Goal: Information Seeking & Learning: Learn about a topic

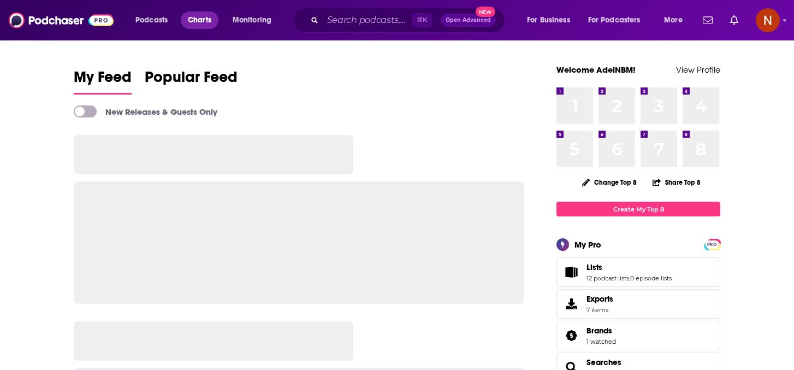
click at [203, 20] on span "Charts" at bounding box center [199, 20] width 23 height 15
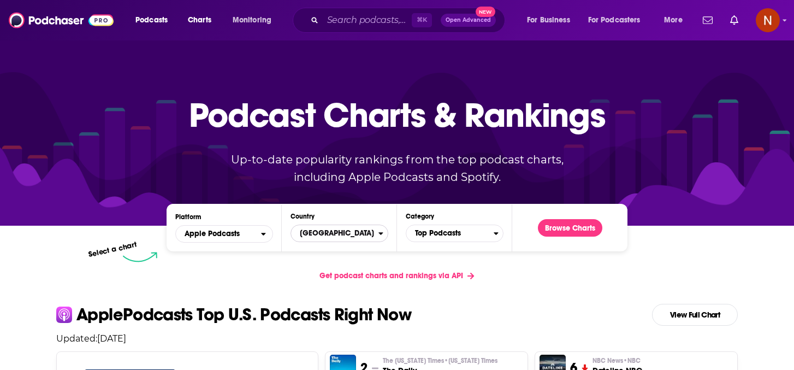
click at [337, 233] on span "United States" at bounding box center [334, 233] width 87 height 19
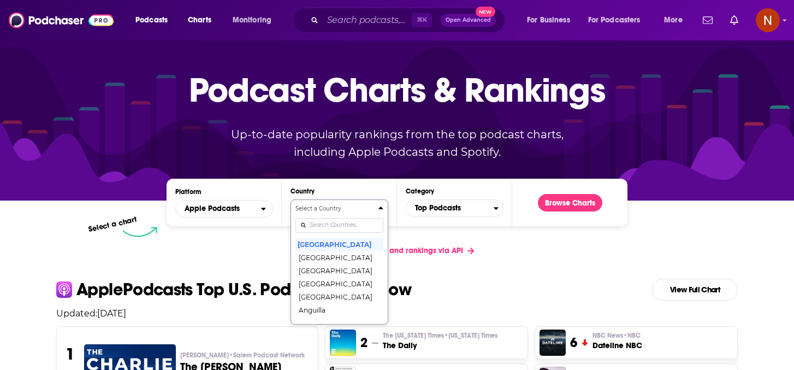
click at [330, 238] on div "Countries" at bounding box center [339, 224] width 88 height 25
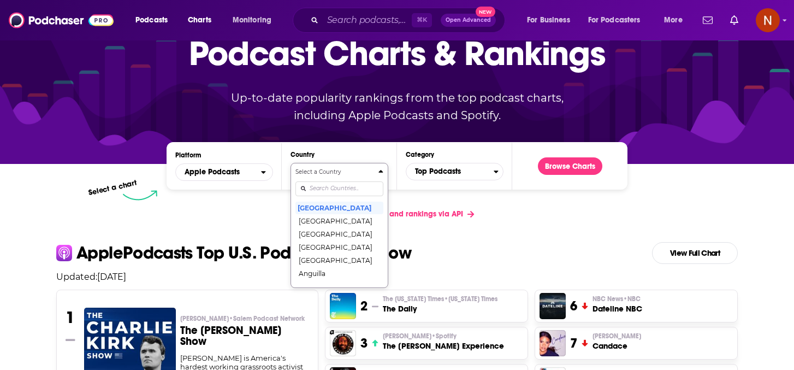
scroll to position [66, 0]
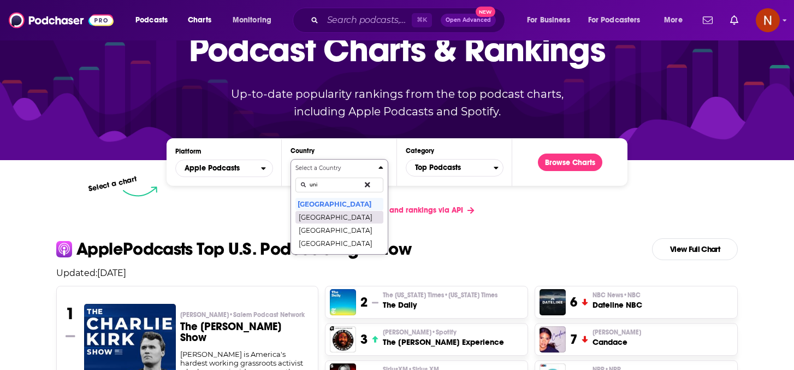
type input "uni"
click at [350, 215] on button "[GEOGRAPHIC_DATA]" at bounding box center [339, 216] width 88 height 13
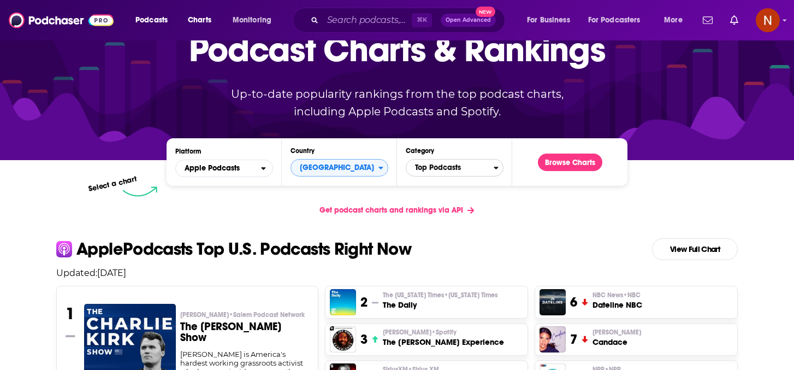
click at [442, 167] on span "Top Podcasts" at bounding box center [449, 167] width 87 height 19
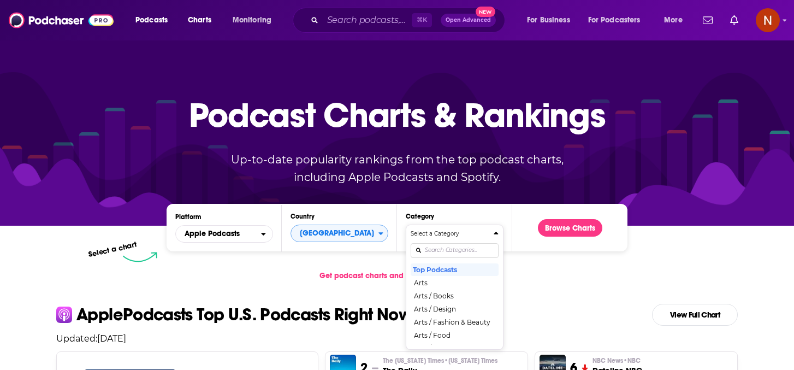
scroll to position [0, 0]
click at [436, 250] on div "Select a Category Top Podcasts Arts Arts / Books Arts / Design Arts / Fashion &…" at bounding box center [455, 286] width 88 height 115
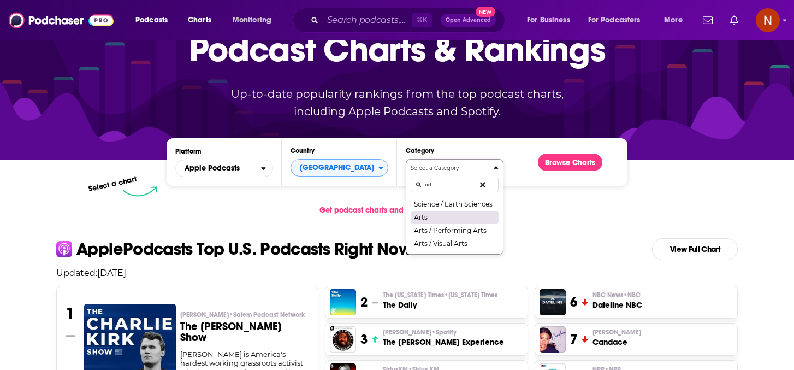
type input "art"
click at [446, 216] on button "Arts" at bounding box center [455, 216] width 88 height 13
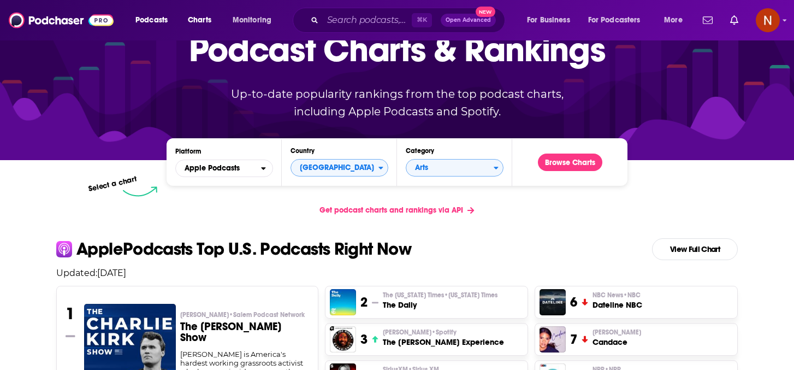
click at [570, 153] on div "Podcast Charts & Rankings Up-to-date popularity rankings from the top podcast c…" at bounding box center [397, 67] width 469 height 176
click at [560, 165] on button "Browse Charts" at bounding box center [570, 161] width 64 height 17
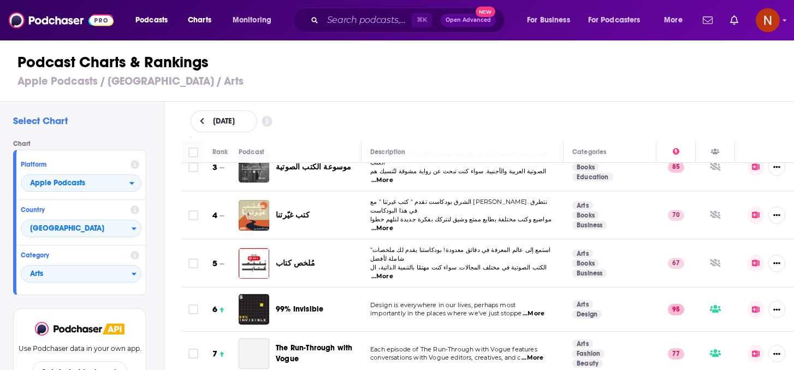
scroll to position [134, 0]
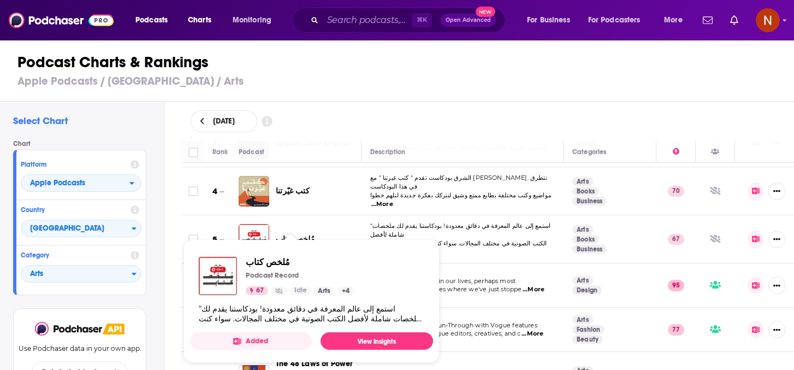
click at [291, 234] on span "مُلخص كتاب" at bounding box center [296, 238] width 40 height 9
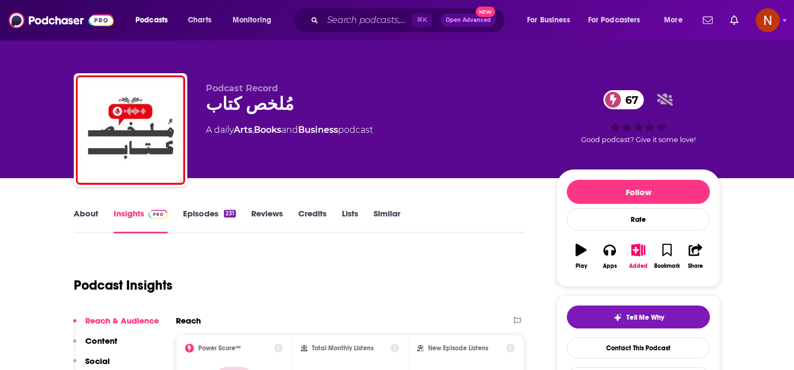
click at [94, 213] on link "About" at bounding box center [86, 220] width 25 height 25
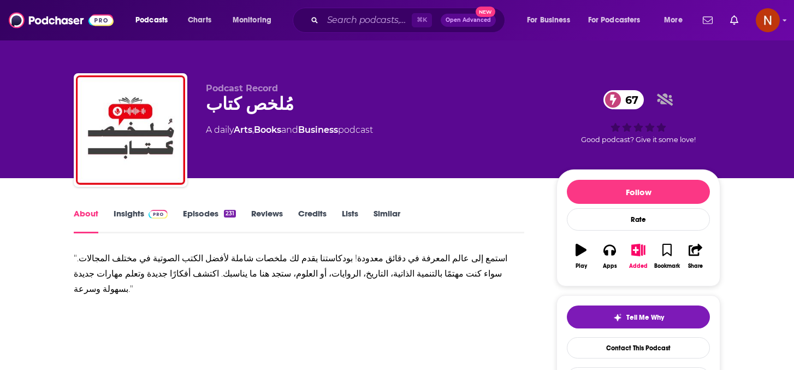
scroll to position [81, 0]
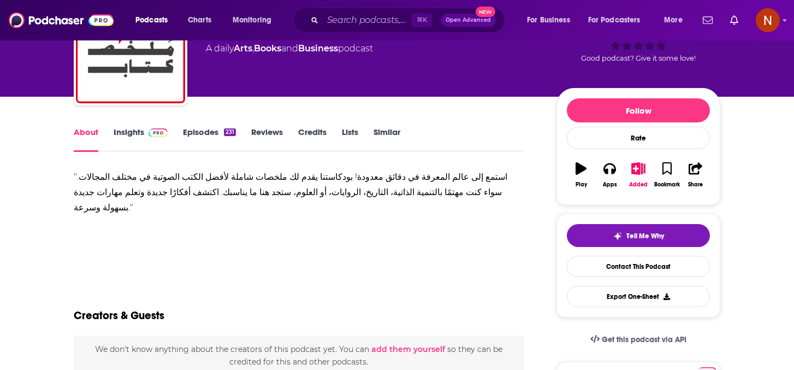
click at [312, 177] on div ""استمع إلى عالم المعرفة في دقائق معدودة! بودكاستنا يقدم لك ملخصات شاملة لأفضل ا…" at bounding box center [299, 192] width 451 height 46
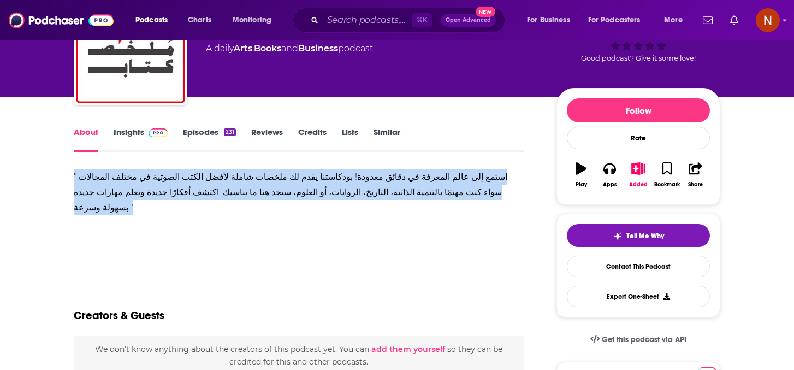
click at [312, 177] on div ""استمع إلى عالم المعرفة في دقائق معدودة! بودكاستنا يقدم لك ملخصات شاملة لأفضل ا…" at bounding box center [299, 192] width 451 height 46
copy div ""استمع إلى عالم المعرفة في دقائق معدودة! بودكاستنا يقدم لك ملخصات شاملة لأفضل ا…"
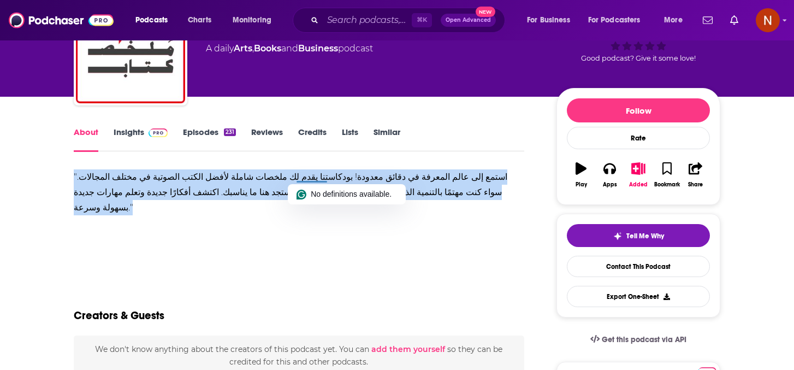
click at [126, 134] on link "Insights" at bounding box center [141, 139] width 54 height 25
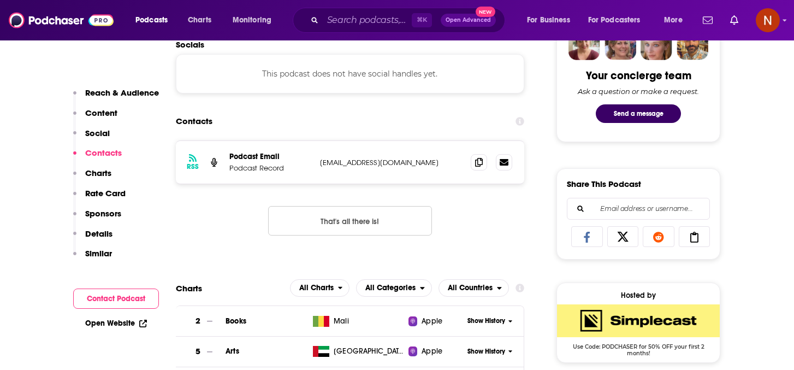
scroll to position [566, 0]
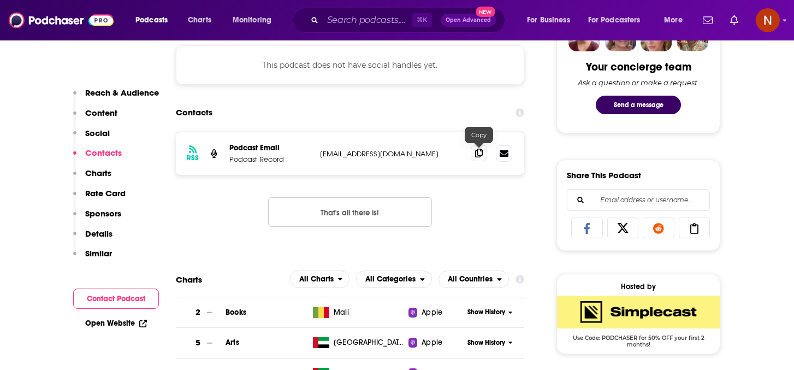
click at [483, 153] on span at bounding box center [479, 153] width 16 height 16
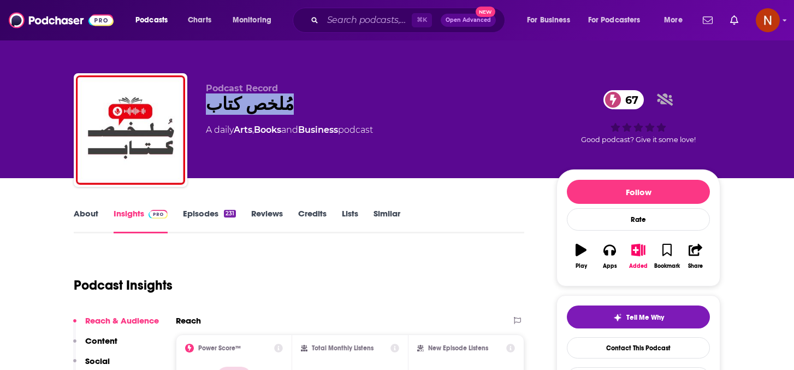
drag, startPoint x: 286, startPoint y: 102, endPoint x: 198, endPoint y: 102, distance: 87.9
click at [198, 102] on div "Podcast Record مُلخص كتاب 67 A daily Arts , Books and Business podcast 67 Good …" at bounding box center [397, 132] width 647 height 118
copy h2 "مُلخص كتاب"
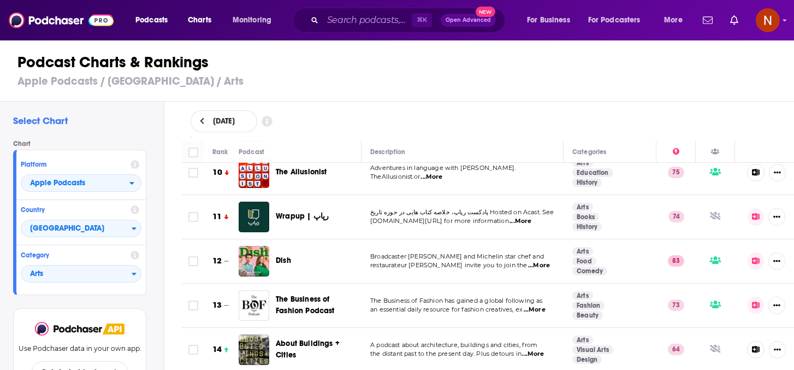
scroll to position [441, 0]
click at [509, 217] on span "...More" at bounding box center [520, 221] width 22 height 9
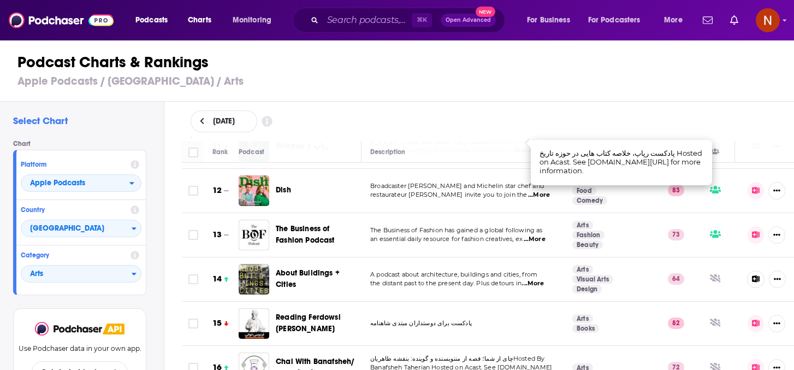
scroll to position [516, 0]
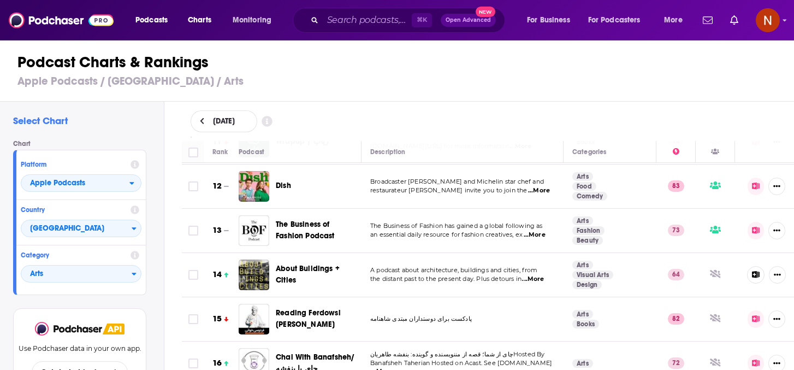
click at [467, 225] on td "The Business of Fashion has gained a global following as an essential daily res…" at bounding box center [463, 231] width 202 height 44
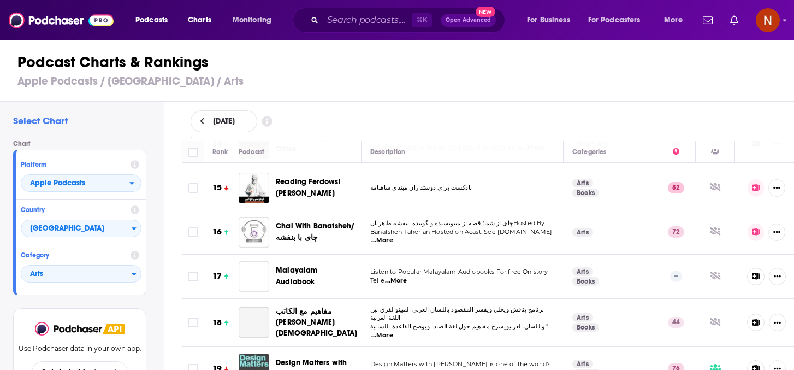
scroll to position [648, 0]
click at [333, 221] on span "Chai With Banafsheh/ چای با بنفشه" at bounding box center [315, 231] width 79 height 20
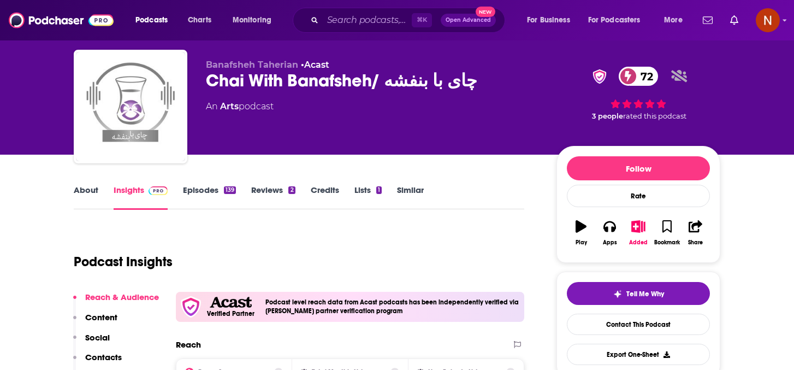
scroll to position [27, 0]
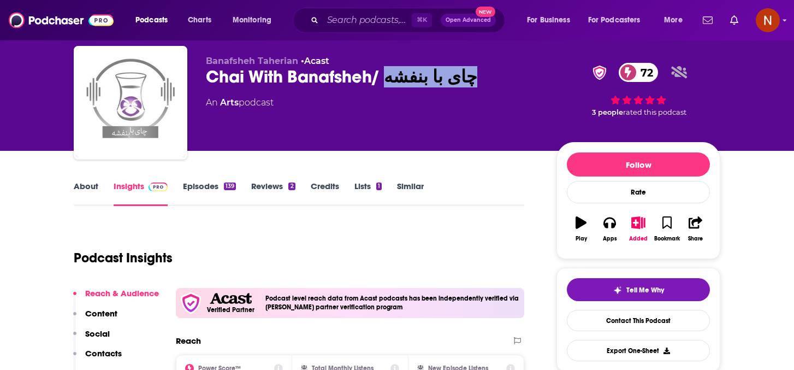
drag, startPoint x: 449, startPoint y: 81, endPoint x: 386, endPoint y: 76, distance: 63.5
click at [386, 76] on div "Chai With Banafsheh/ چای با بنفشه 72" at bounding box center [372, 76] width 333 height 21
copy h2 "چای با بنفشه"
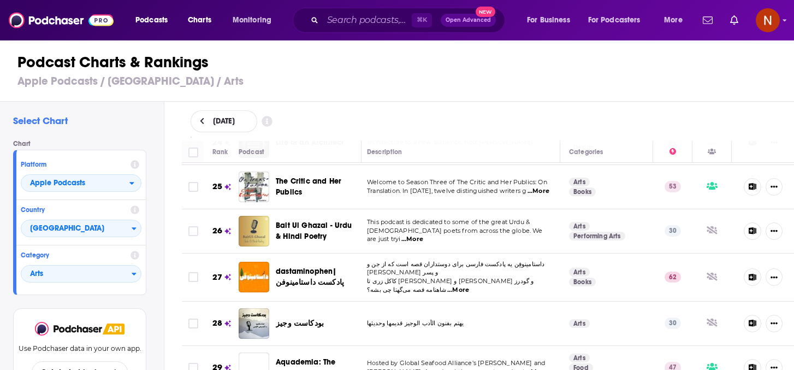
scroll to position [1101, 3]
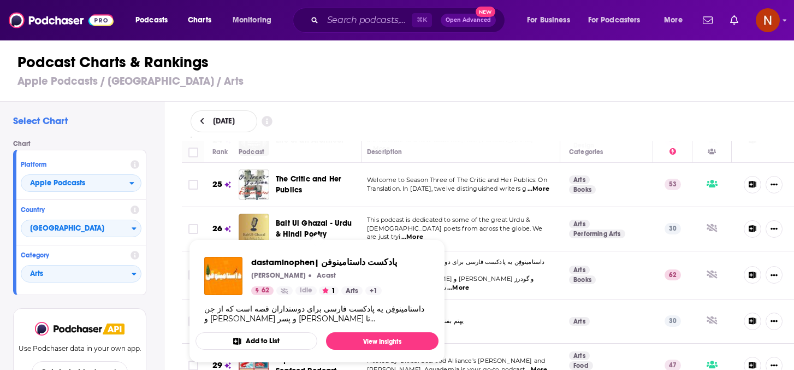
click at [321, 246] on span "dastaminophen| پادكست داستامينوفن iman najimi Acast 62 Idle 1 Arts + 1 داستامین…" at bounding box center [316, 300] width 243 height 123
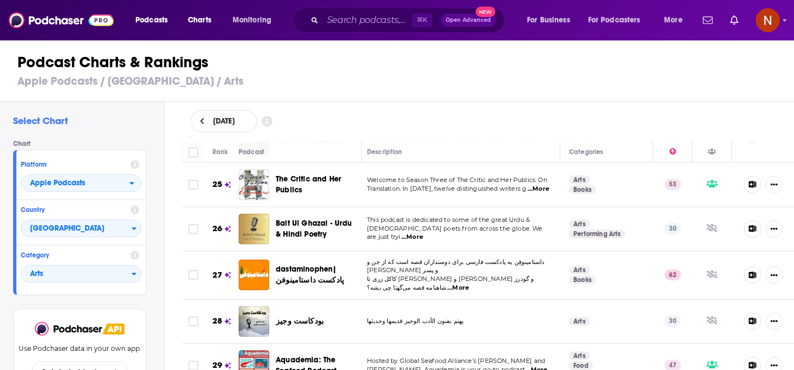
click at [459, 98] on div "Podcast Charts & Rankings Apple Podcasts / United Arab Emirates / Arts" at bounding box center [401, 70] width 803 height 62
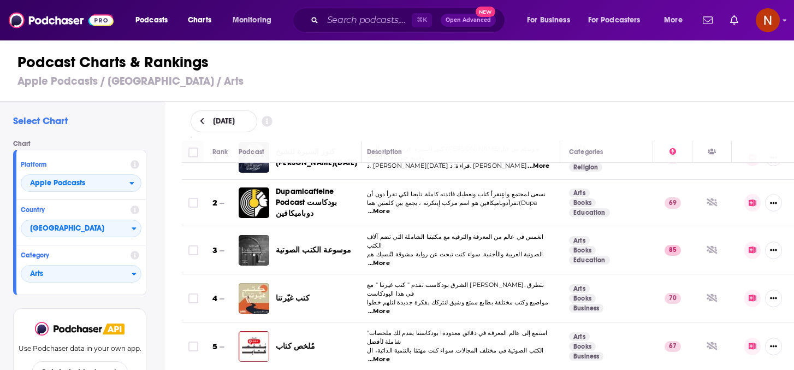
scroll to position [31, 3]
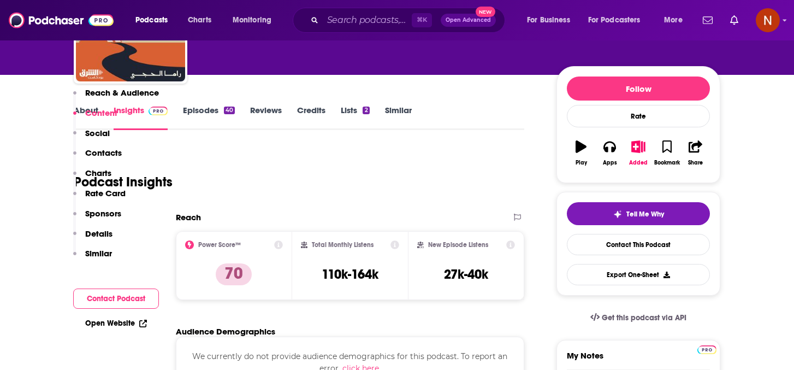
scroll to position [99, 0]
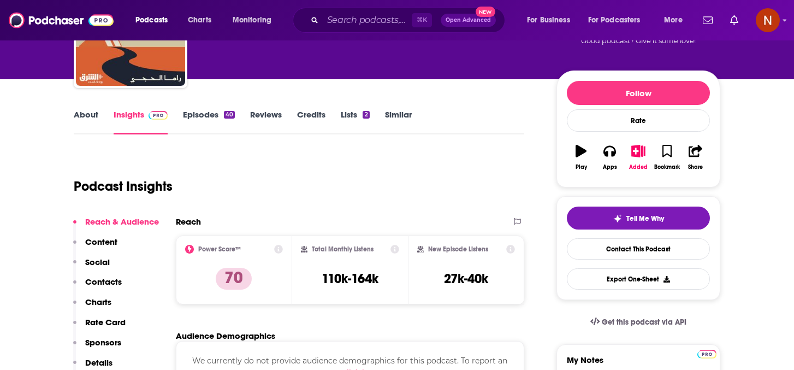
click at [92, 120] on link "About" at bounding box center [86, 121] width 25 height 25
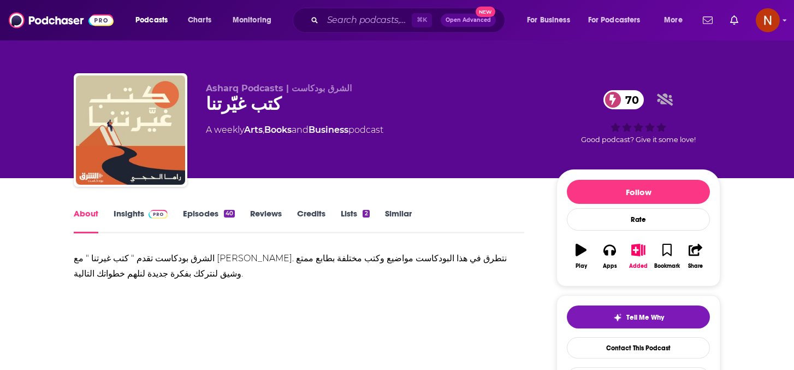
click at [195, 264] on div "الشرق بودكاست تقدم " كتب غیرتنا " مع راما الحجي. نتطرق في ھذا البودكاست مواضیع …" at bounding box center [299, 266] width 451 height 31
click at [197, 257] on div "الشرق بودكاست تقدم " كتب غیرتنا " مع راما الحجي. نتطرق في ھذا البودكاست مواضیع …" at bounding box center [299, 266] width 451 height 31
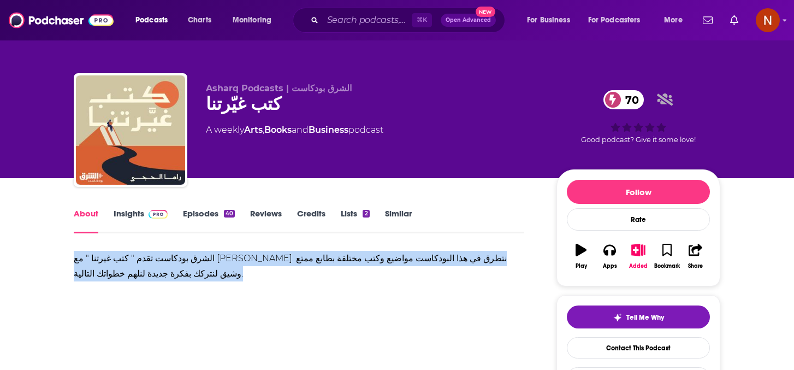
click at [197, 257] on div "الشرق بودكاست تقدم " كتب غیرتنا " مع راما الحجي. نتطرق في ھذا البودكاست مواضیع …" at bounding box center [299, 266] width 451 height 31
copy div "الشرق بودكاست تقدم " كتب غیرتنا " مع راما الحجي. نتطرق في ھذا البودكاست مواضیع …"
click at [145, 208] on span at bounding box center [155, 213] width 23 height 10
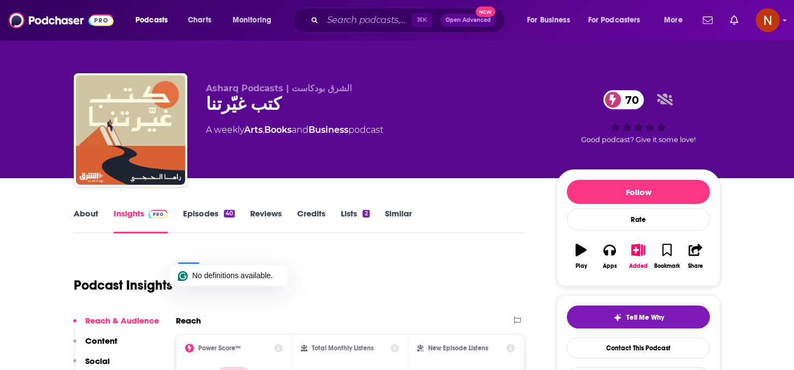
click at [133, 219] on link "Insights" at bounding box center [141, 220] width 54 height 25
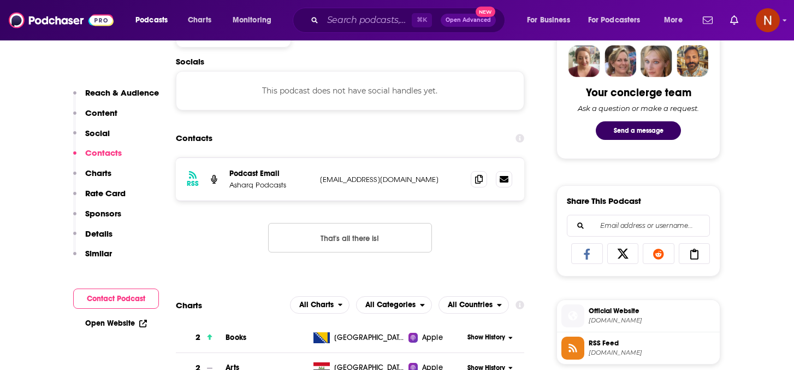
scroll to position [538, 0]
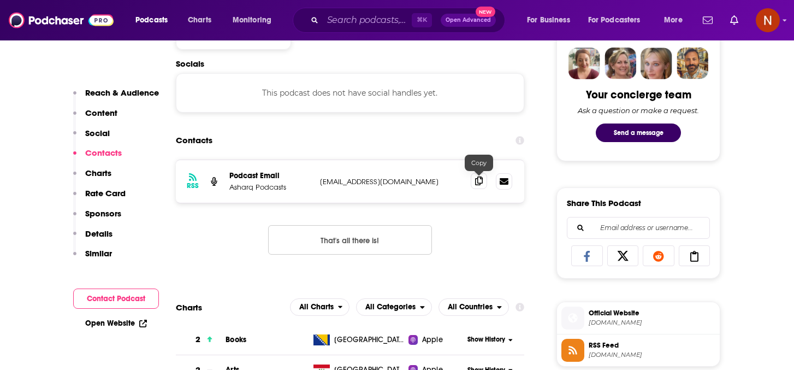
click at [483, 180] on span at bounding box center [479, 181] width 16 height 16
click at [482, 185] on icon at bounding box center [479, 180] width 8 height 9
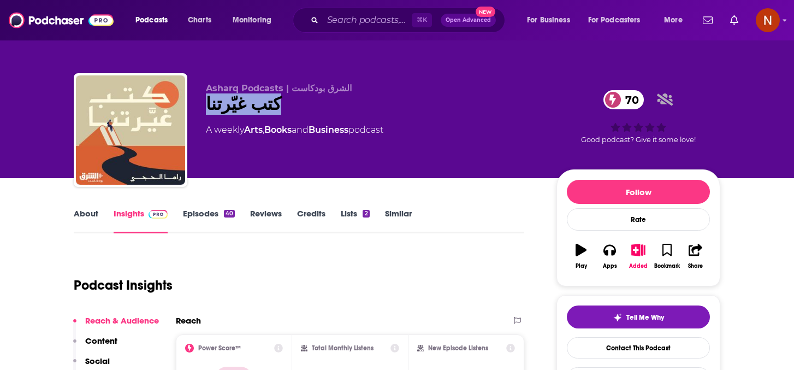
drag, startPoint x: 272, startPoint y: 111, endPoint x: 189, endPoint y: 109, distance: 82.5
click at [189, 110] on div "Asharq Podcasts | الشرق بودكاست كتب غيّرتنا 70 A weekly Arts , Books and Busine…" at bounding box center [397, 132] width 647 height 118
copy h2 "كتب غيّرتنا"
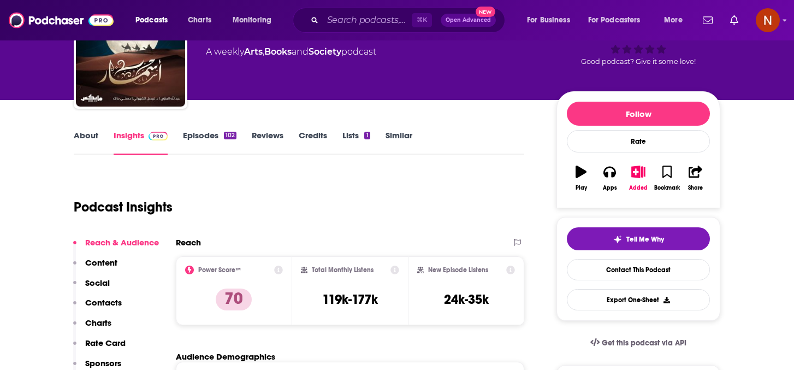
scroll to position [51, 0]
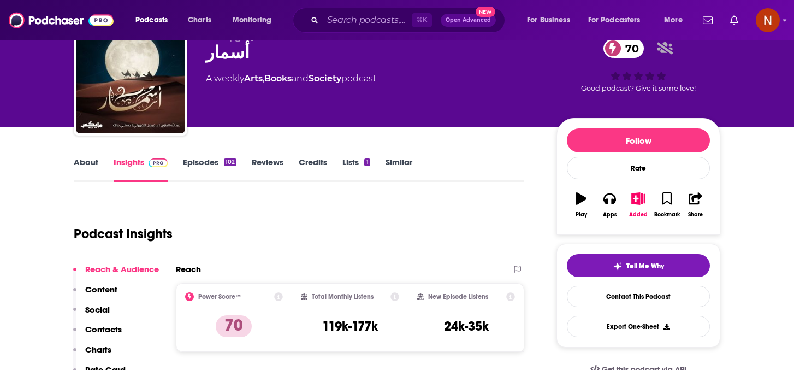
click at [81, 161] on link "About" at bounding box center [86, 169] width 25 height 25
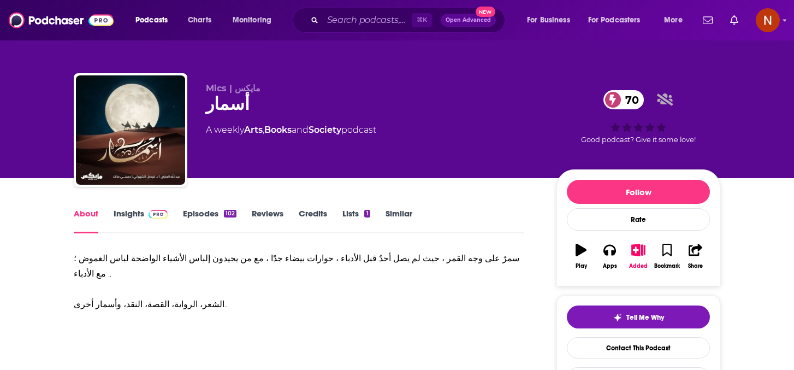
click at [222, 256] on div "سمرٌ على وجه القمر ، حيث لم يصل أحدٌ قبل الأدباء ، حوارات بيضاء جدًا ، مع من يج…" at bounding box center [299, 281] width 451 height 61
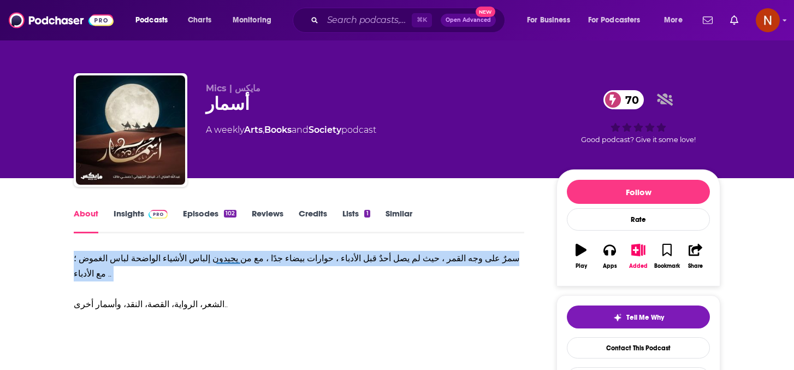
click at [222, 256] on div "سمرٌ على وجه القمر ، حيث لم يصل أحدٌ قبل الأدباء ، حوارات بيضاء جدًا ، مع من يج…" at bounding box center [299, 281] width 451 height 61
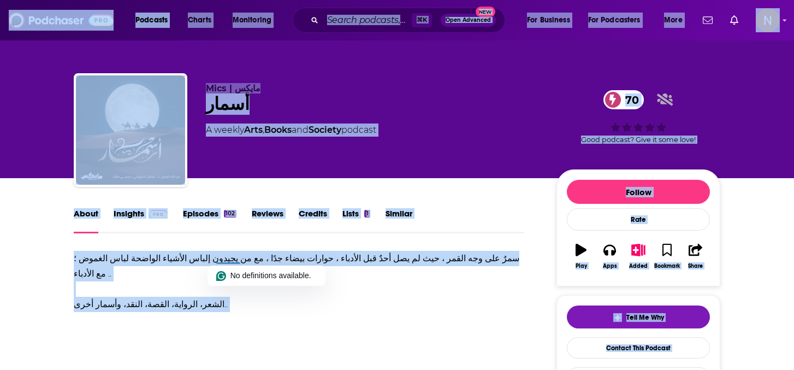
click at [222, 254] on div "سمرٌ على وجه القمر ، حيث لم يصل أحدٌ قبل الأدباء ، حوارات بيضاء جدًا ، مع من يج…" at bounding box center [299, 281] width 451 height 61
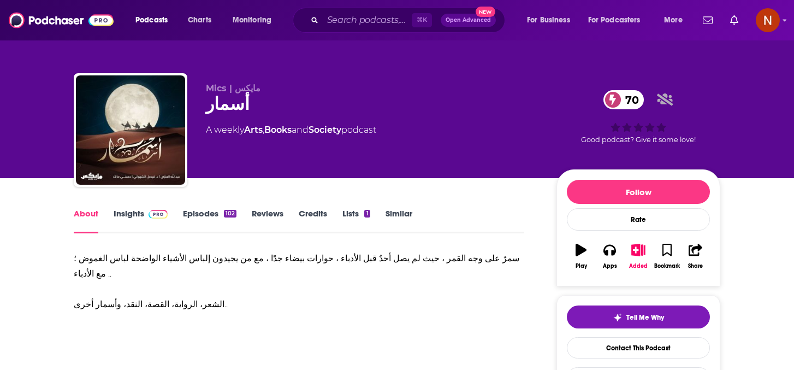
drag, startPoint x: 222, startPoint y: 306, endPoint x: 64, endPoint y: 250, distance: 167.5
copy div "سمرٌ على وجه القمر ، حيث لم يصل أحدٌ قبل الأدباء ، حوارات بيضاء جدًا ، مع من يج…"
drag, startPoint x: 251, startPoint y: 100, endPoint x: 208, endPoint y: 103, distance: 43.2
click at [208, 103] on div "أسمار 70" at bounding box center [372, 103] width 333 height 21
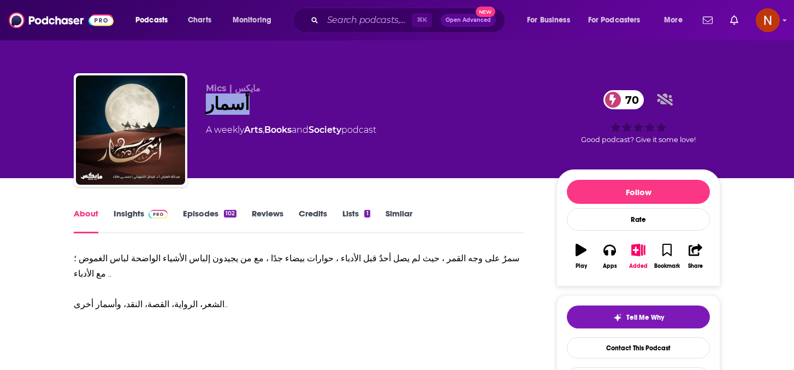
copy h1 "أسمار"
click at [134, 209] on link "Insights" at bounding box center [141, 220] width 54 height 25
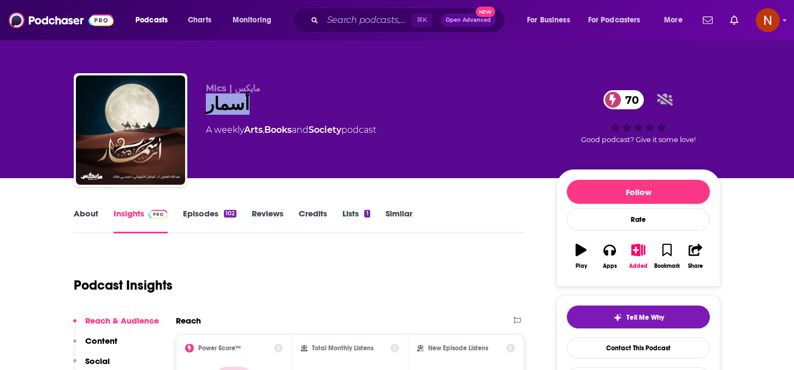
click at [208, 109] on div "أسمار 70" at bounding box center [372, 103] width 333 height 21
copy h2 "أسمار"
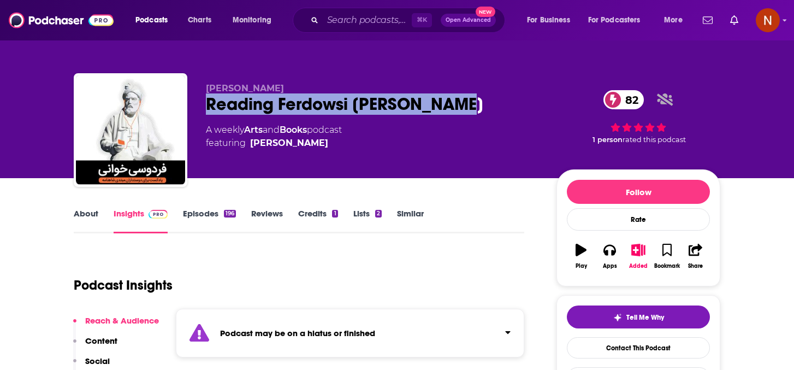
drag, startPoint x: 451, startPoint y: 104, endPoint x: 206, endPoint y: 102, distance: 244.6
click at [206, 103] on div "Reading Ferdowsi فردوسی خوانی 82" at bounding box center [372, 103] width 333 height 21
copy h2 "Reading Ferdowsi [PERSON_NAME]"
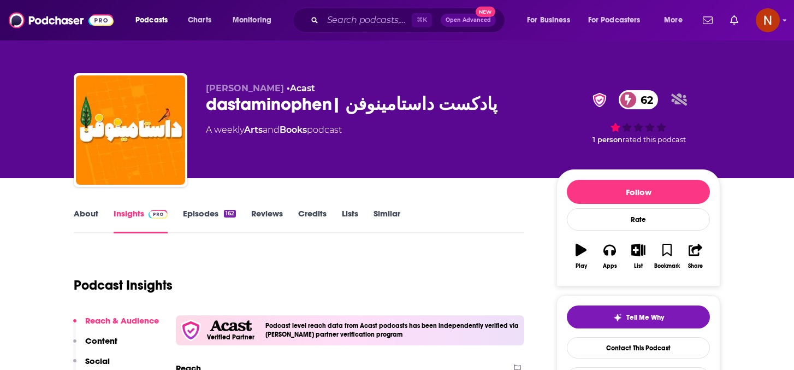
click at [321, 104] on div "dastaminophen| پادكست داستامينوفن 62" at bounding box center [372, 103] width 333 height 21
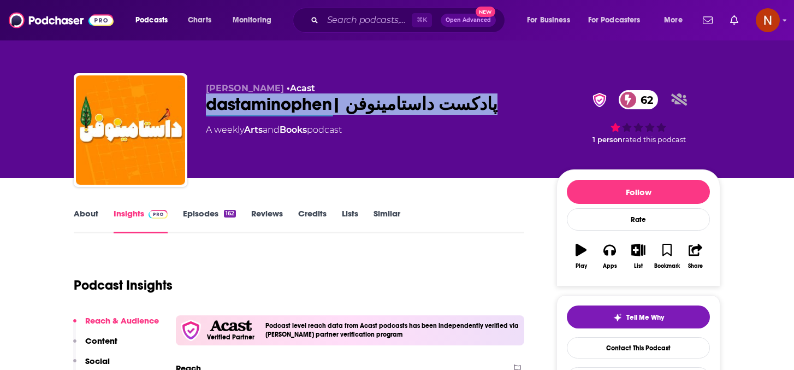
click at [321, 104] on div "dastaminophen| پادكست داستامينوفن 62" at bounding box center [372, 103] width 333 height 21
copy div "dastaminophen| پادكست داستامينوفن 62"
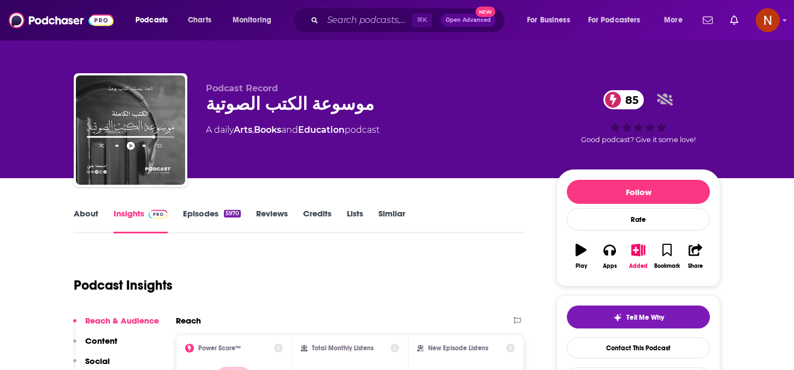
click at [257, 109] on div "موسوعة الكتب الصوتية 85" at bounding box center [372, 103] width 333 height 21
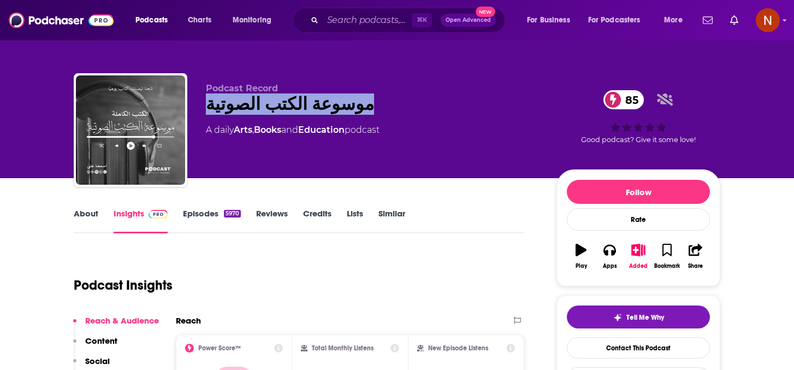
click at [257, 109] on div "موسوعة الكتب الصوتية 85" at bounding box center [372, 103] width 333 height 21
copy div "موسوعة الكتب الصوتية 85"
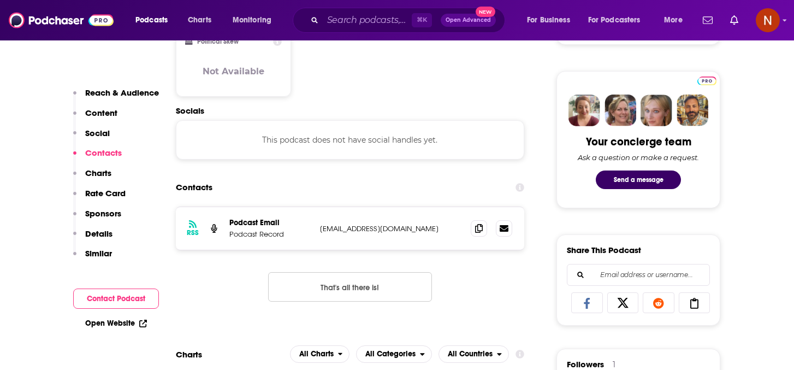
scroll to position [515, 0]
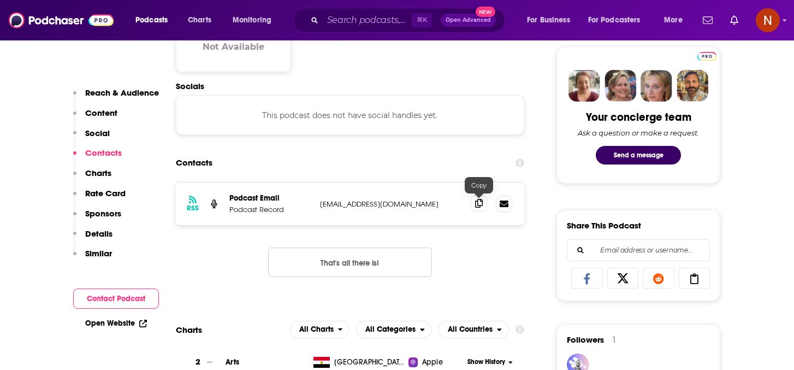
click at [479, 204] on icon at bounding box center [479, 203] width 8 height 9
